Goal: Navigation & Orientation: Find specific page/section

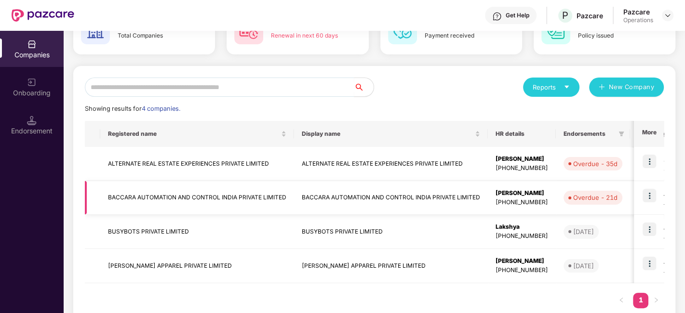
scroll to position [68, 0]
click at [182, 166] on td "ALTERNATE REAL ESTATE EXPERIENCES PRIVATE LIMITED" at bounding box center [197, 164] width 194 height 34
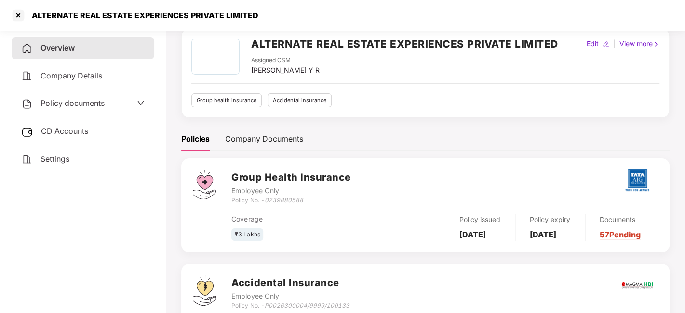
scroll to position [102, 0]
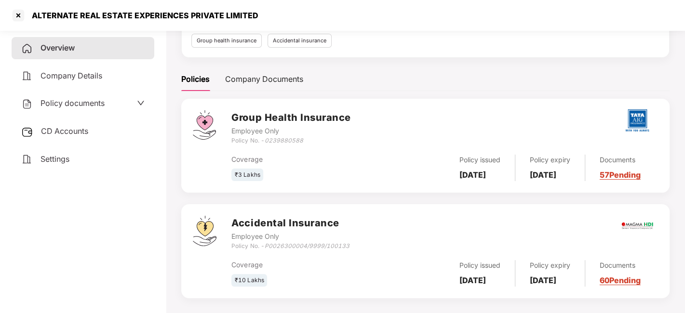
click at [305, 235] on div "Employee Only" at bounding box center [290, 236] width 118 height 11
click at [87, 78] on span "Company Details" at bounding box center [72, 76] width 62 height 10
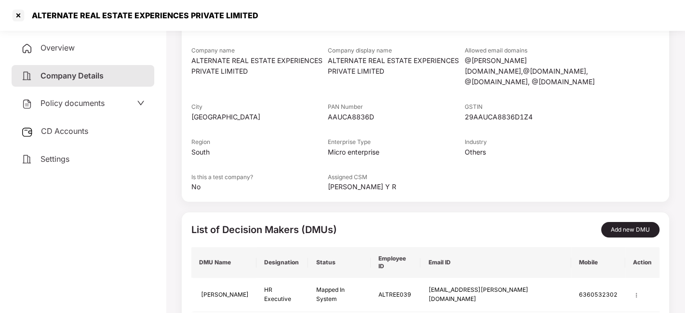
click at [68, 49] on span "Overview" at bounding box center [58, 48] width 34 height 10
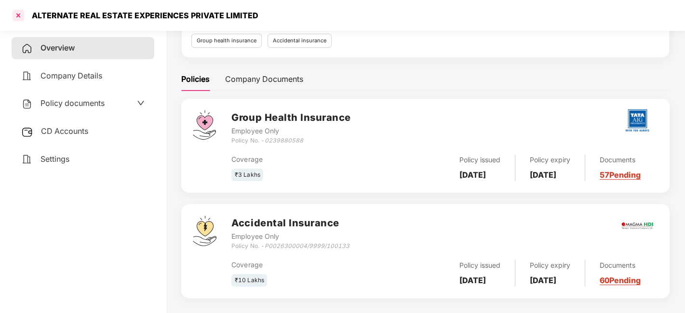
click at [15, 11] on div at bounding box center [18, 15] width 15 height 15
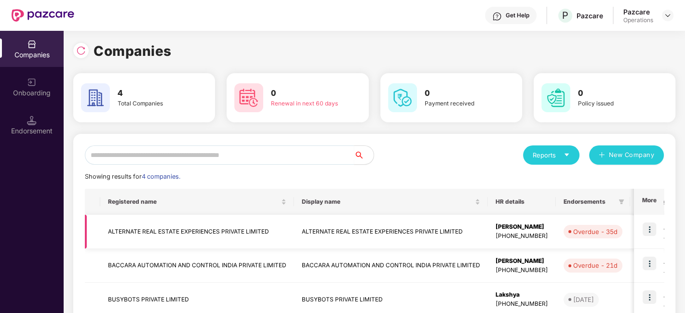
click at [166, 229] on td "ALTERNATE REAL ESTATE EXPERIENCES PRIVATE LIMITED" at bounding box center [197, 232] width 194 height 34
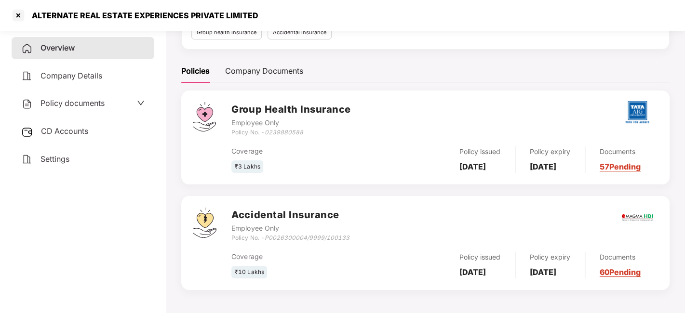
scroll to position [115, 0]
click at [334, 108] on h3 "Group Health Insurance" at bounding box center [290, 109] width 119 height 15
click at [263, 65] on div "Company Documents" at bounding box center [264, 71] width 78 height 12
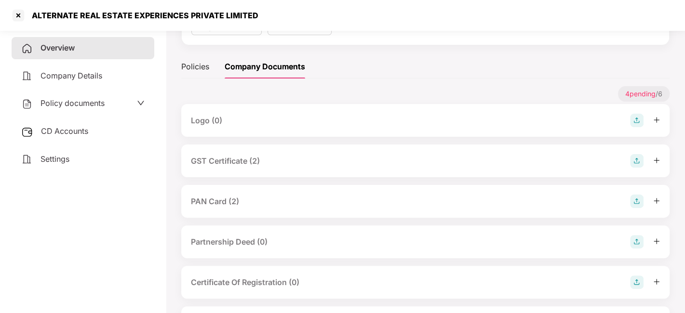
click at [62, 79] on span "Company Details" at bounding box center [72, 76] width 62 height 10
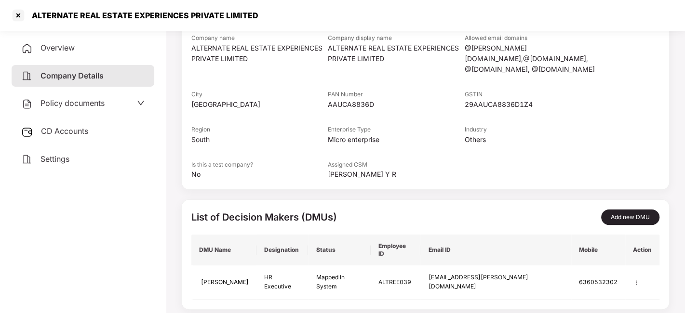
scroll to position [107, 0]
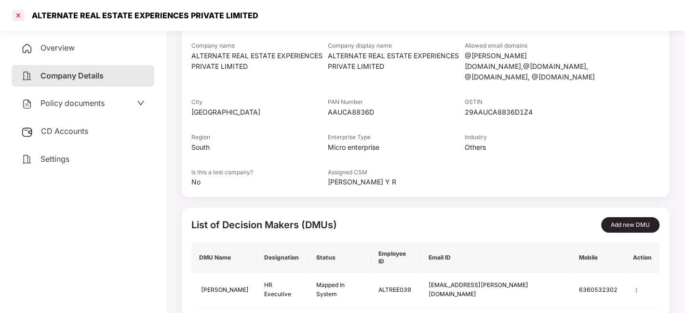
click at [17, 15] on div at bounding box center [18, 15] width 15 height 15
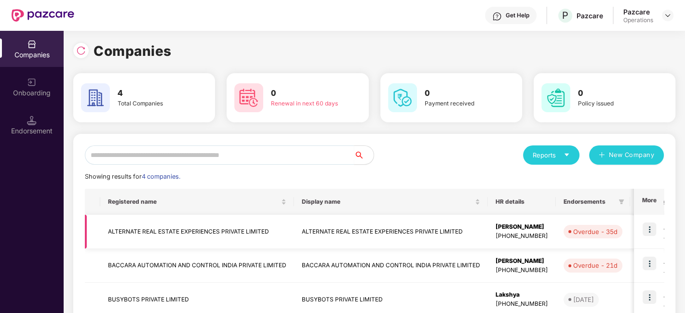
scroll to position [91, 0]
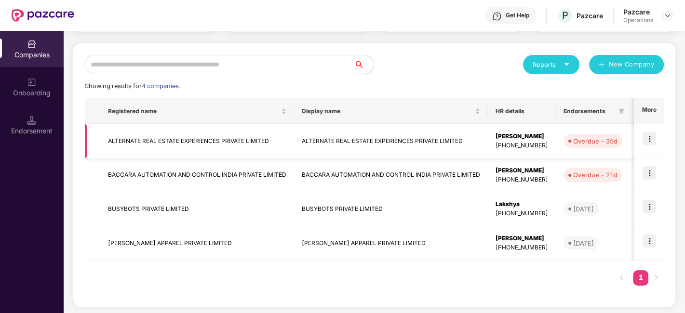
click at [648, 133] on img at bounding box center [650, 139] width 14 height 14
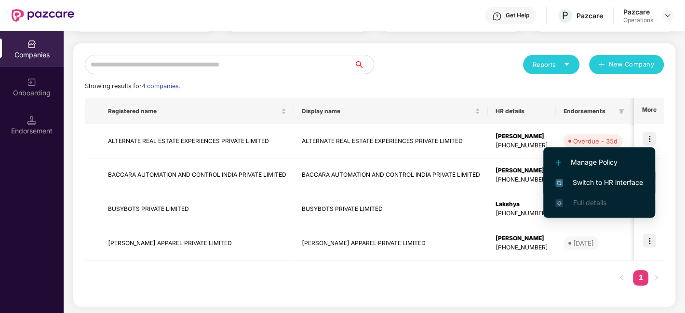
click at [589, 179] on span "Switch to HR interface" at bounding box center [599, 182] width 88 height 11
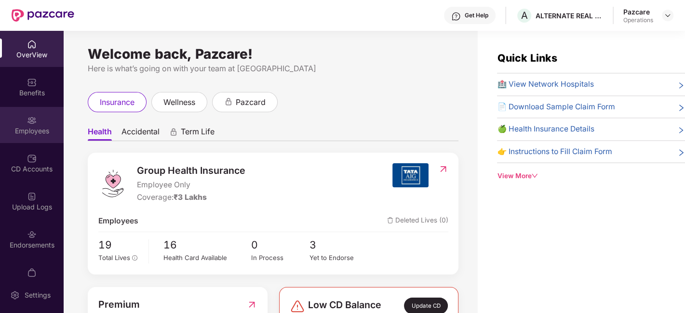
click at [29, 122] on img at bounding box center [32, 121] width 10 height 10
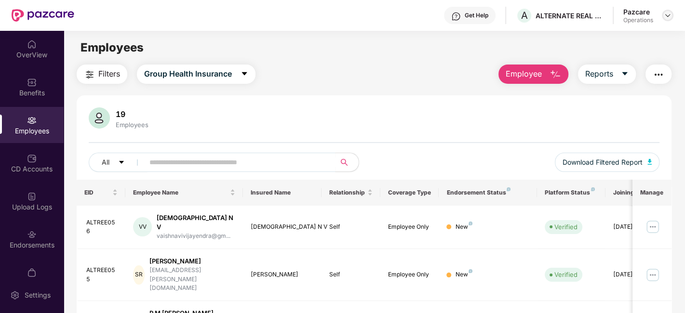
click at [667, 15] on img at bounding box center [668, 16] width 8 height 8
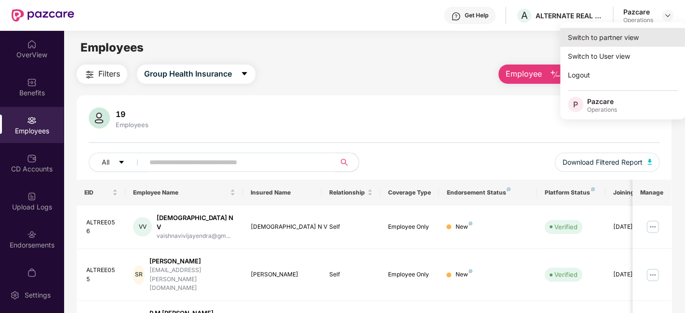
click at [642, 35] on div "Switch to partner view" at bounding box center [622, 37] width 125 height 19
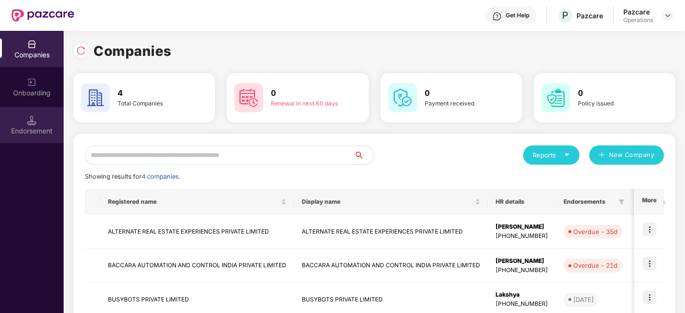
click at [40, 125] on div "Endorsement" at bounding box center [32, 125] width 64 height 36
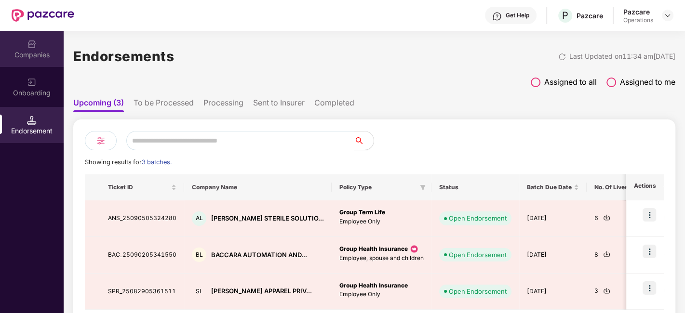
click at [31, 47] on img at bounding box center [32, 45] width 10 height 10
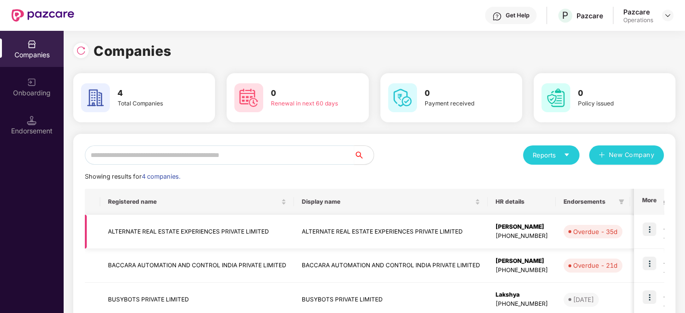
click at [648, 230] on img at bounding box center [650, 230] width 14 height 14
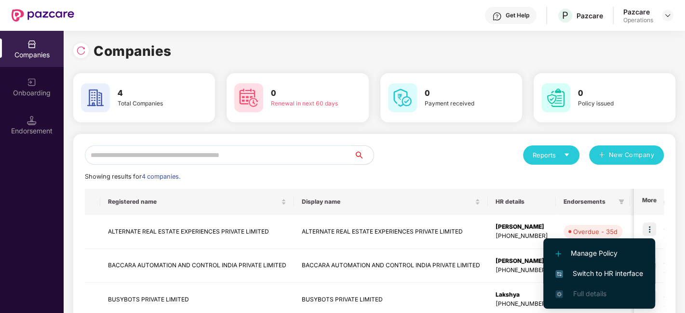
click at [600, 275] on span "Switch to HR interface" at bounding box center [599, 274] width 88 height 11
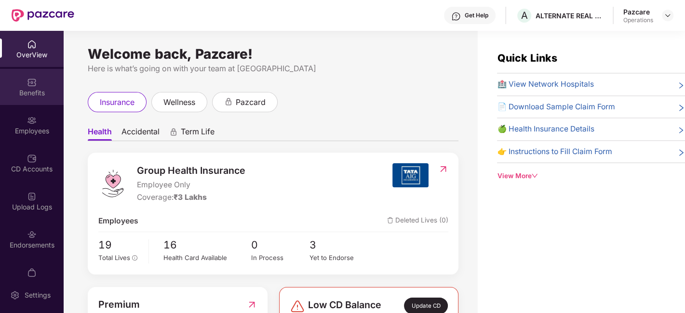
click at [27, 80] on img at bounding box center [32, 83] width 10 height 10
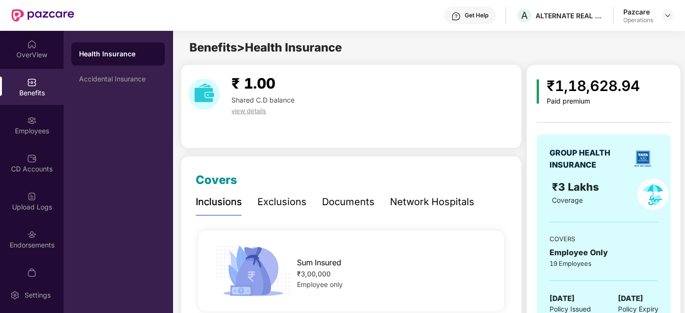
click at [677, 150] on div "₹1,18,628.94 Paid premium GROUP HEALTH INSURANCE ₹3 Lakhs Coverage COVERS Emplo…" at bounding box center [604, 216] width 154 height 303
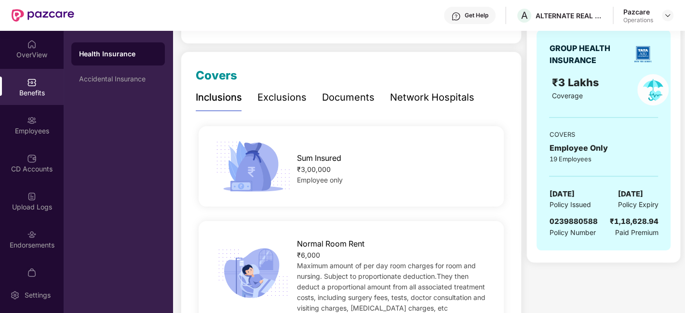
scroll to position [107, 0]
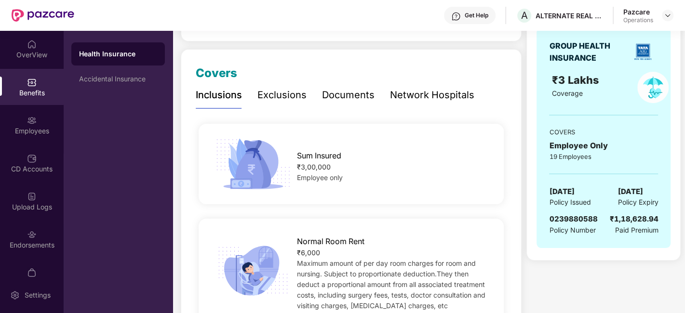
drag, startPoint x: 614, startPoint y: 147, endPoint x: 580, endPoint y: 181, distance: 49.1
drag, startPoint x: 580, startPoint y: 181, endPoint x: 634, endPoint y: 140, distance: 68.5
click at [634, 140] on div "Employee Only" at bounding box center [603, 146] width 109 height 12
click at [108, 85] on div "Accidental Insurance" at bounding box center [118, 79] width 94 height 23
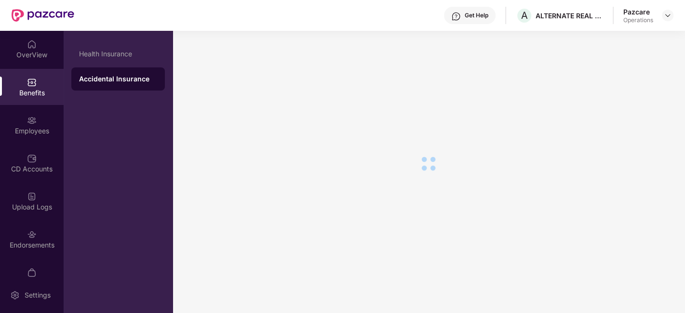
scroll to position [107, 0]
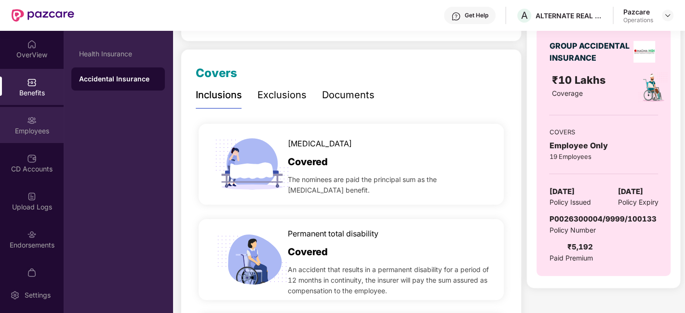
click at [28, 134] on div "Employees" at bounding box center [32, 131] width 64 height 10
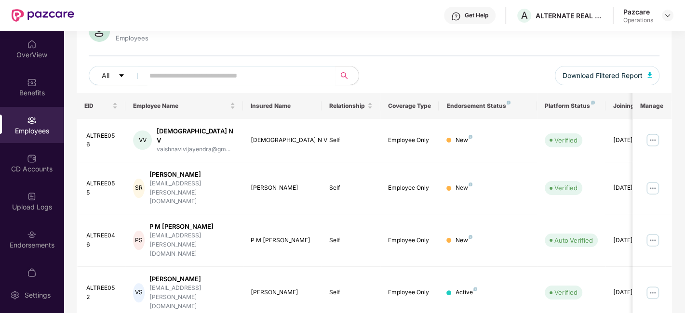
scroll to position [107, 0]
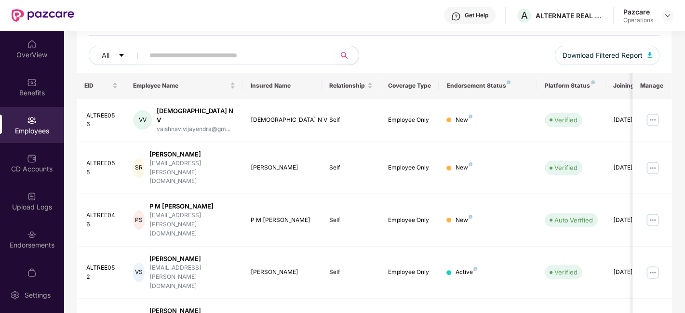
click at [397, 56] on div "All Download Filtered Report" at bounding box center [374, 59] width 571 height 27
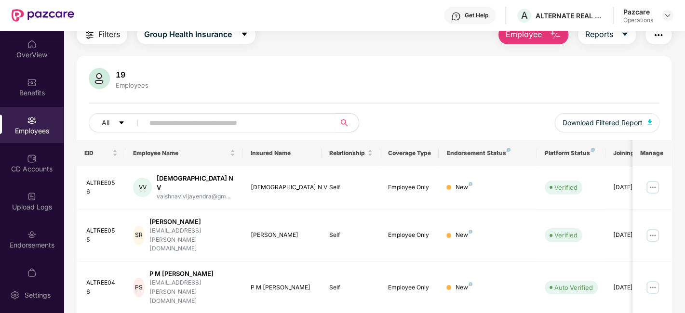
scroll to position [21, 0]
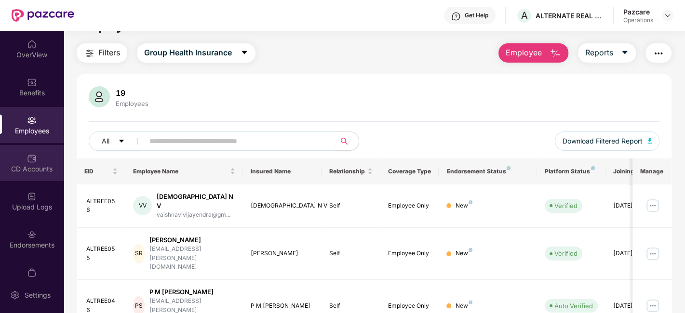
click at [28, 176] on div "CD Accounts" at bounding box center [32, 163] width 64 height 36
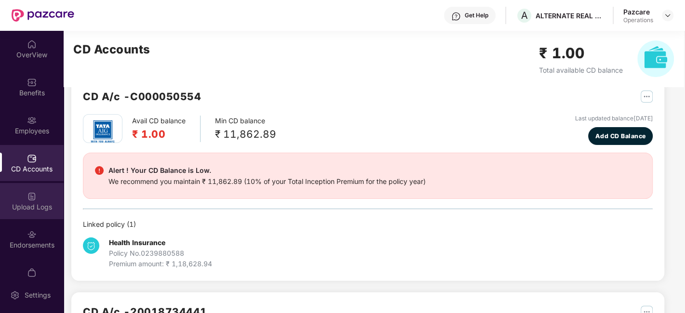
click at [36, 204] on div "Upload Logs" at bounding box center [32, 208] width 64 height 10
